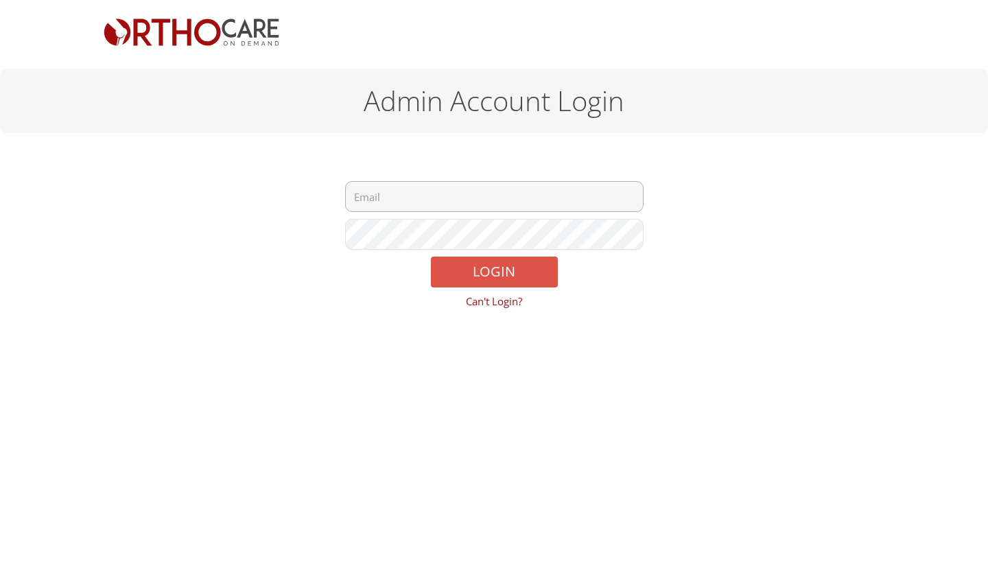
type input "tjgroganmd@orthocareondemand.com"
click at [476, 267] on button "LOGIN" at bounding box center [494, 272] width 127 height 31
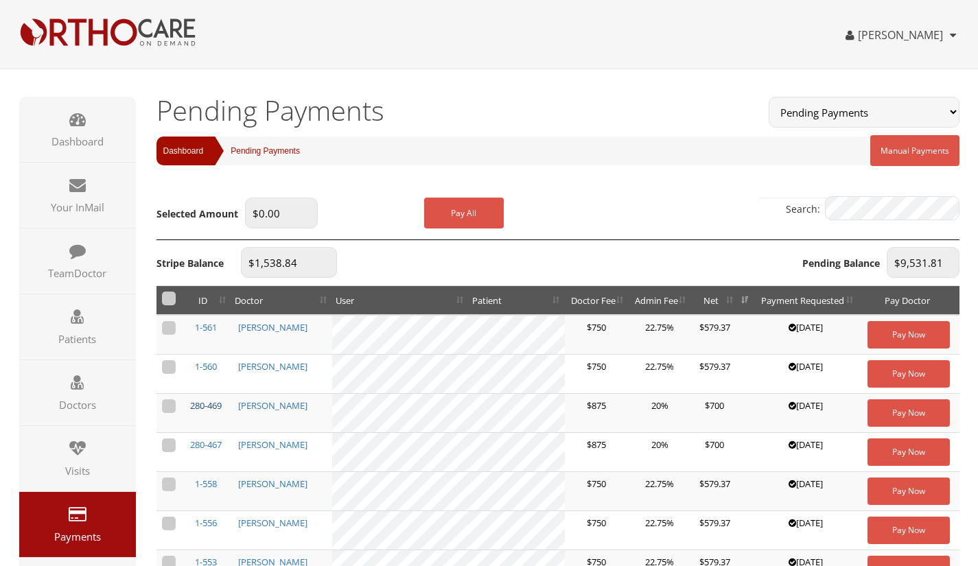
click at [192, 408] on link "280-469" at bounding box center [206, 405] width 32 height 12
click at [171, 449] on label at bounding box center [169, 445] width 14 height 14
checkbox input "true"
type input "$700.00"
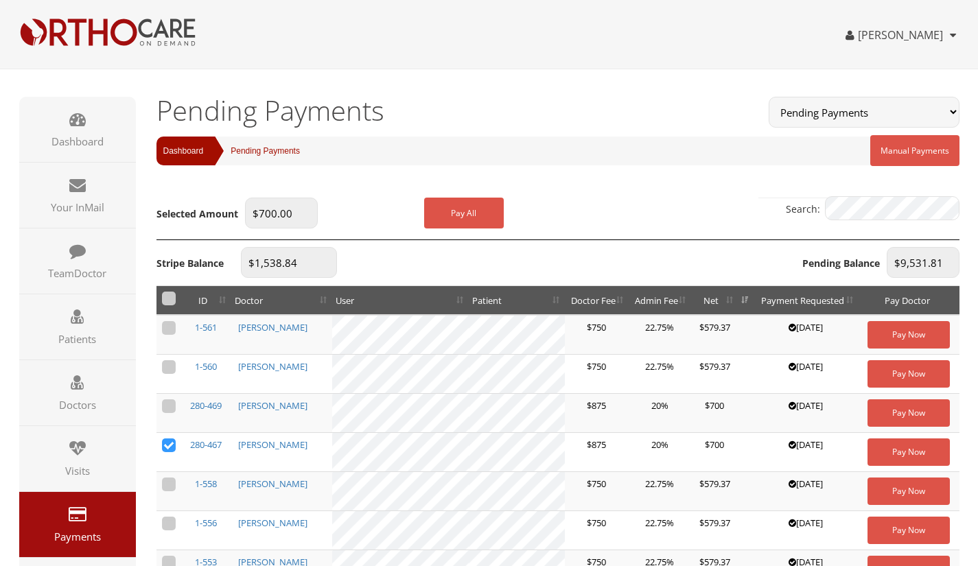
click at [168, 408] on label at bounding box center [169, 406] width 14 height 14
checkbox input "true"
type input "$1,400.00"
click at [467, 213] on button "Pay All" at bounding box center [464, 213] width 80 height 31
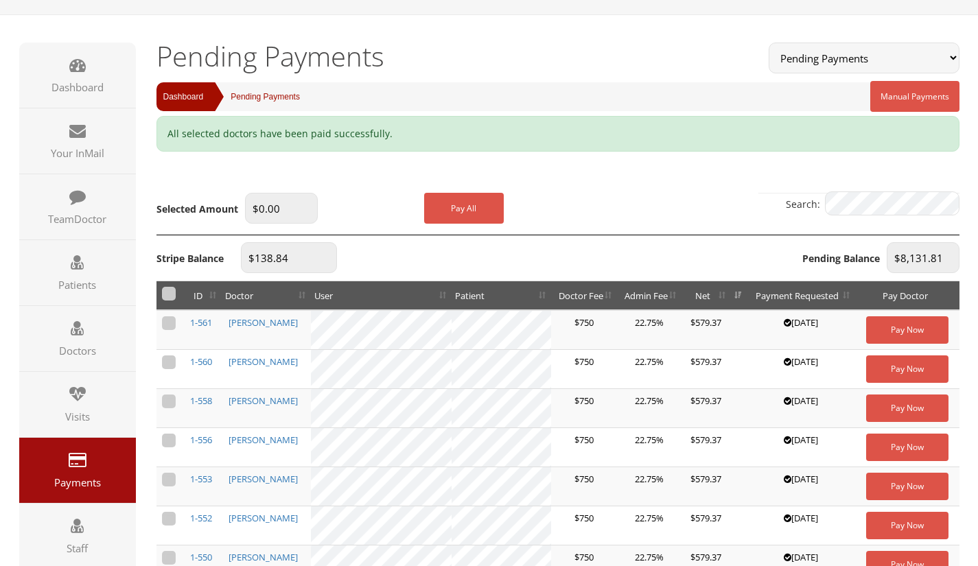
scroll to position [48, 0]
